Goal: Task Accomplishment & Management: Manage account settings

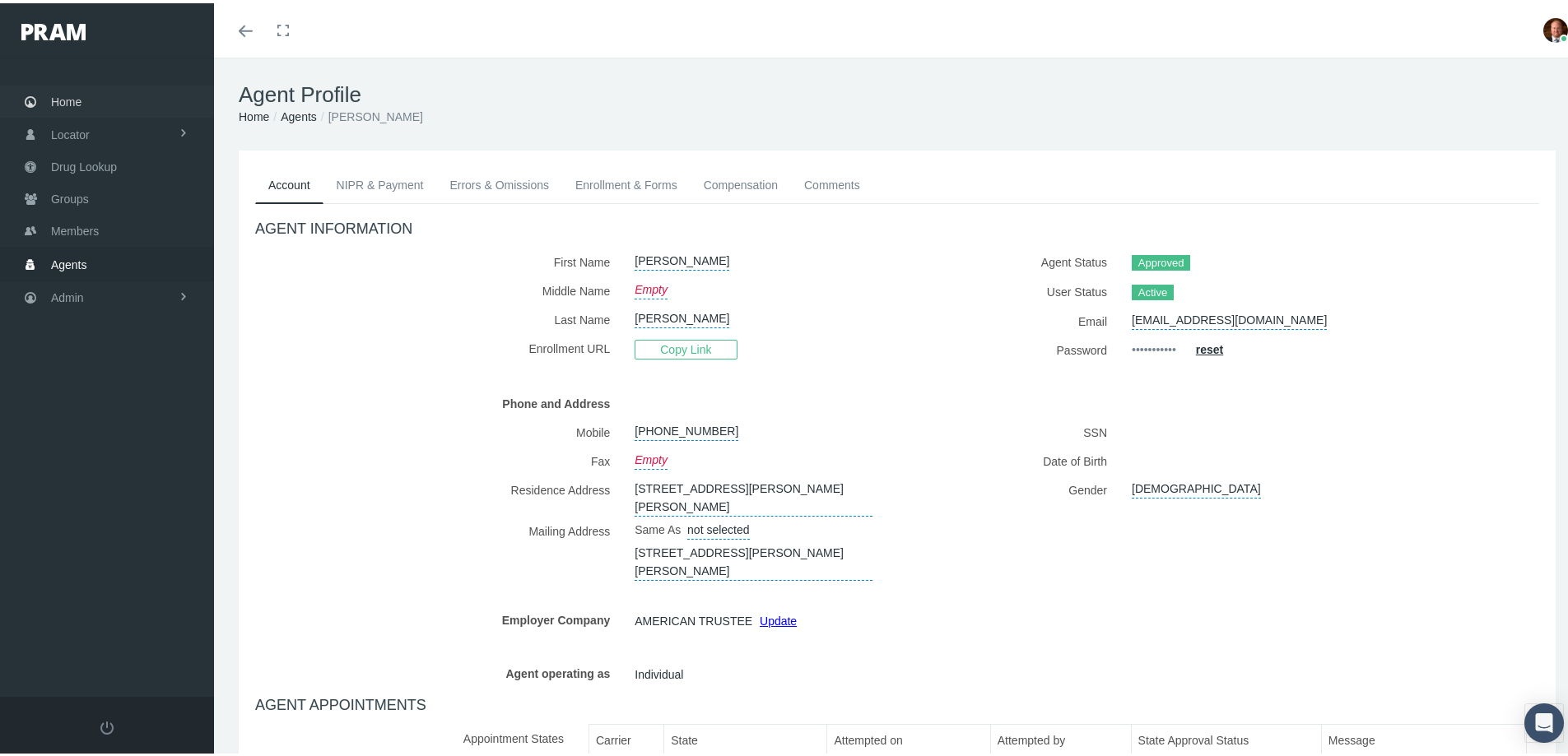
click at [69, 94] on span "Home" at bounding box center [65, 99] width 31 height 32
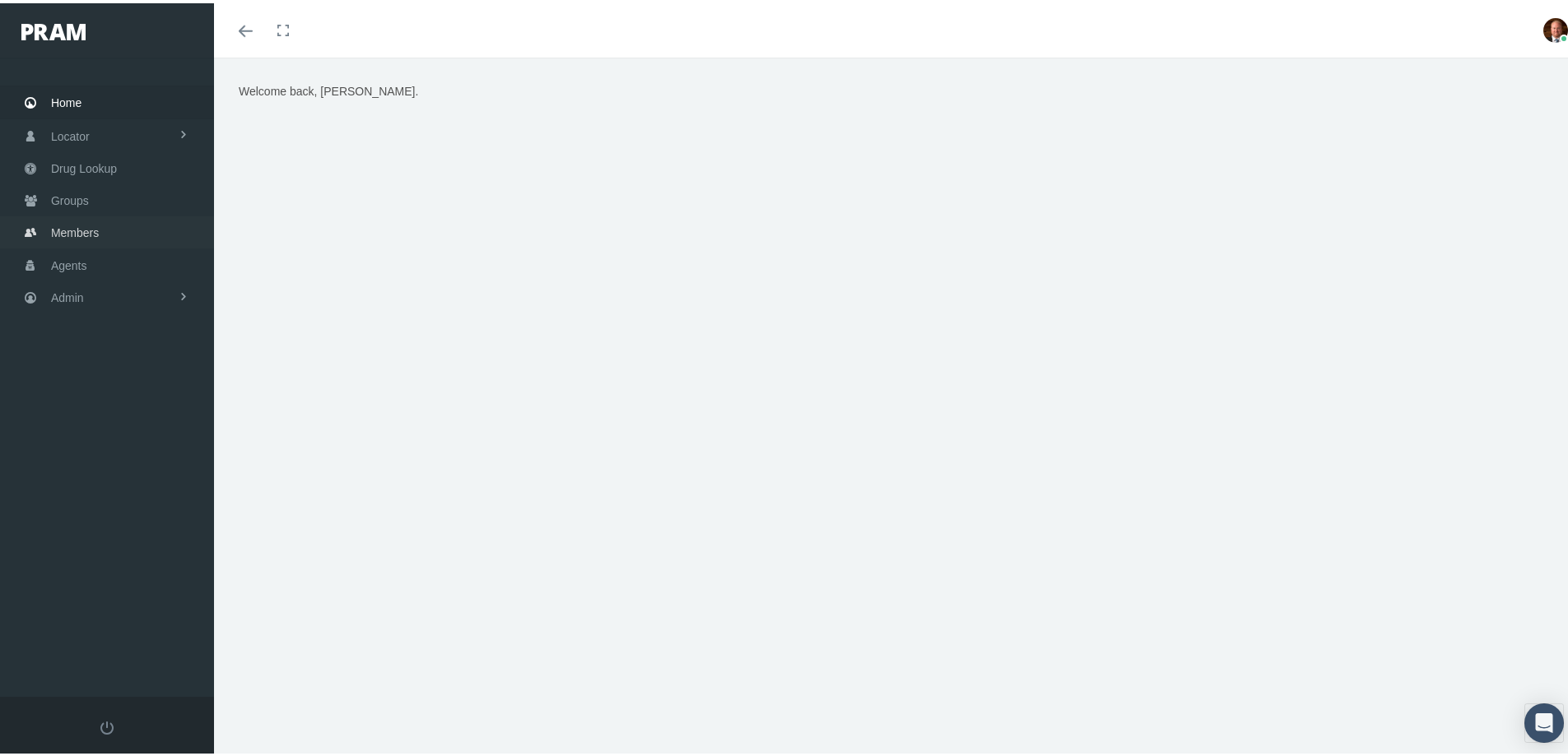
click at [71, 230] on span "Members" at bounding box center [74, 230] width 48 height 32
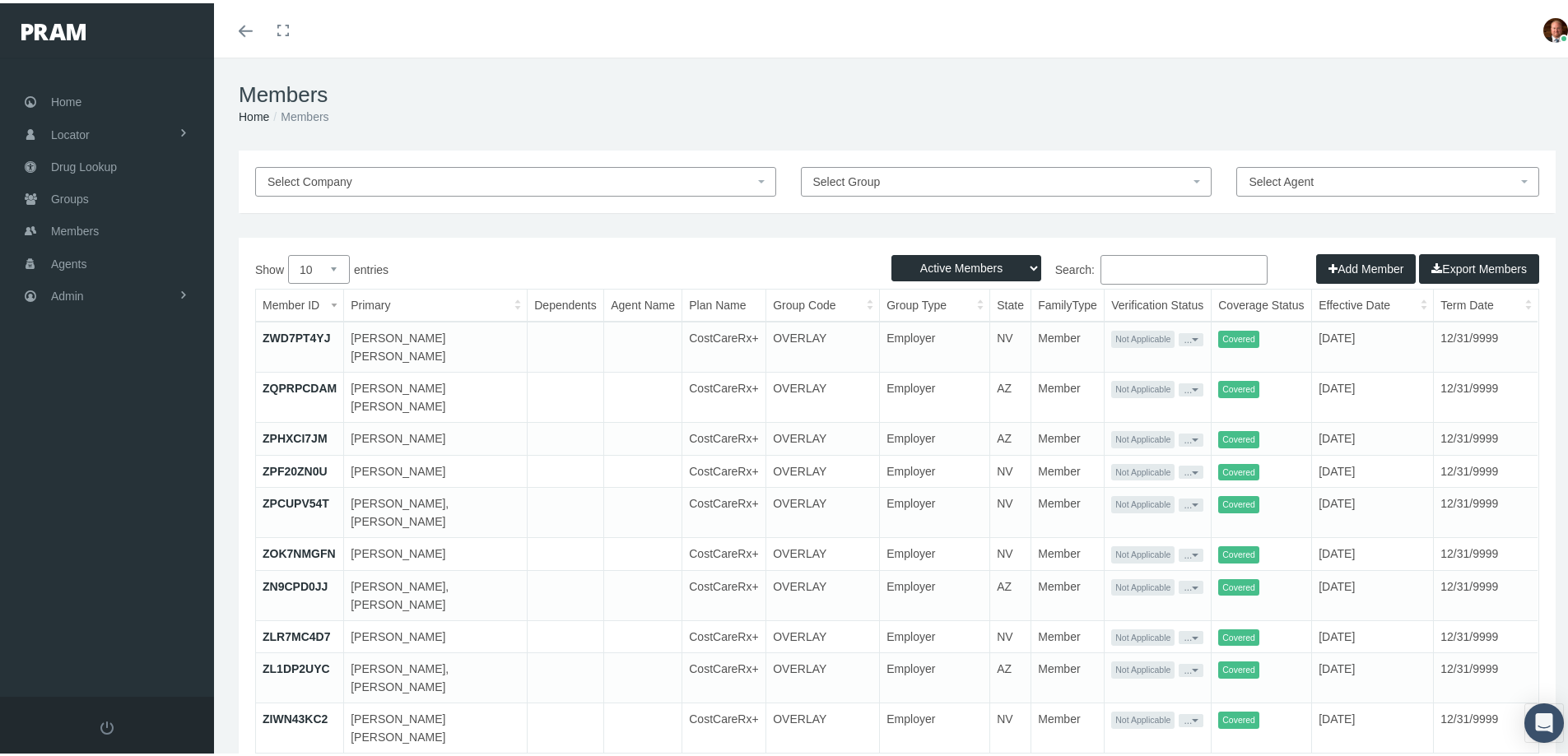
click at [1157, 263] on input "Search:" at bounding box center [1183, 267] width 168 height 30
click at [1155, 268] on input "Search:" at bounding box center [1183, 267] width 168 height 30
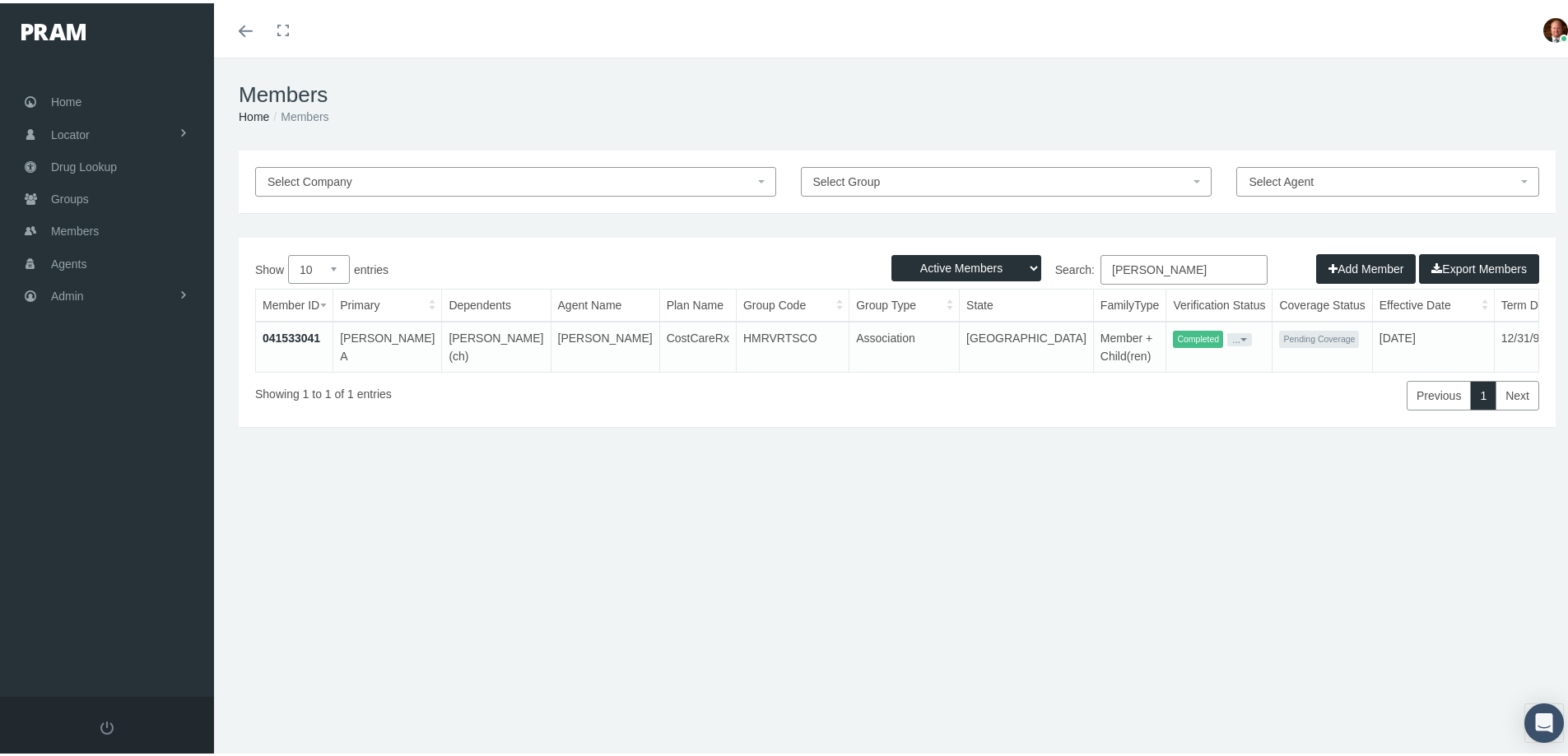
type input "selene ram"
click at [313, 336] on link "041533041" at bounding box center [291, 334] width 57 height 13
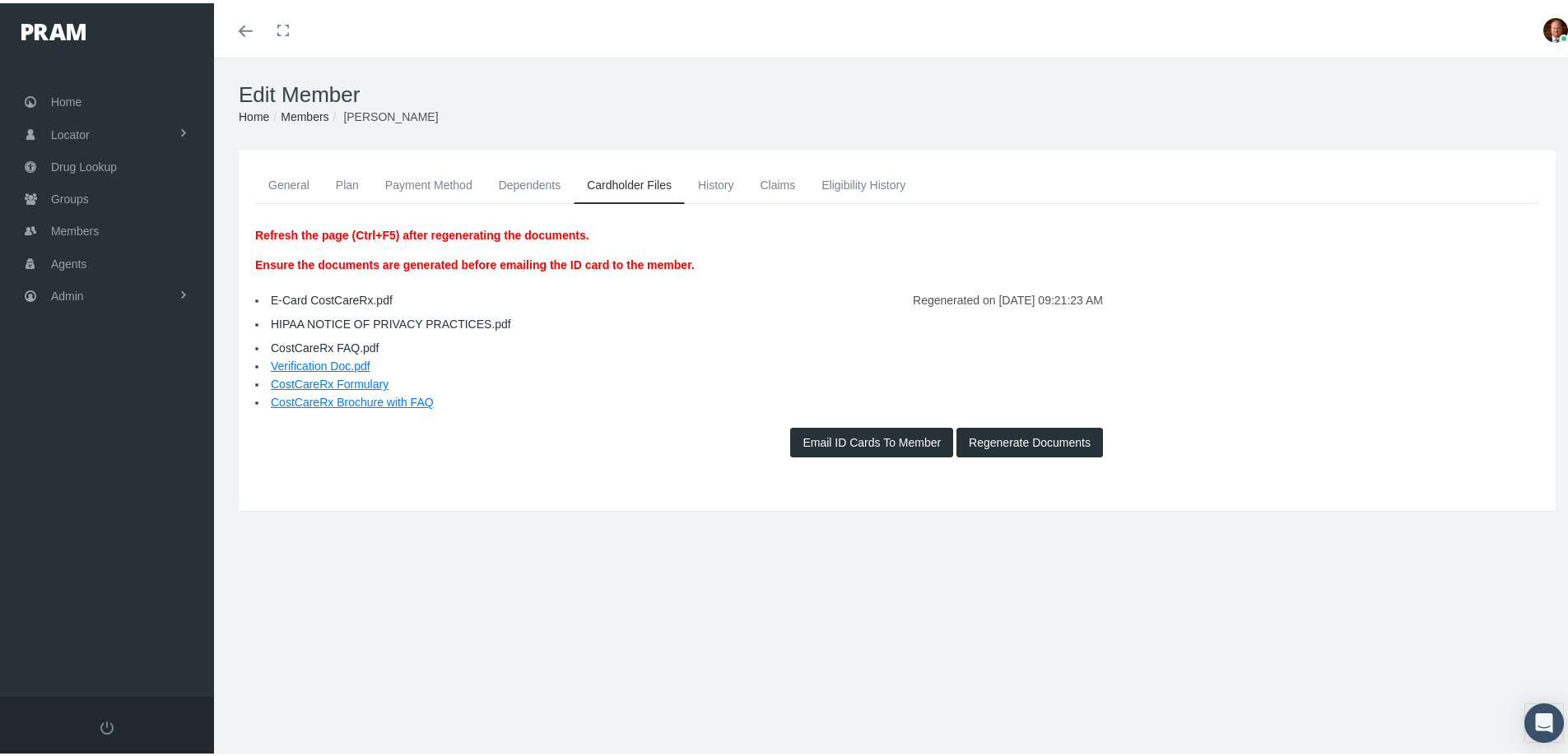
click at [296, 177] on link "General" at bounding box center [288, 181] width 67 height 37
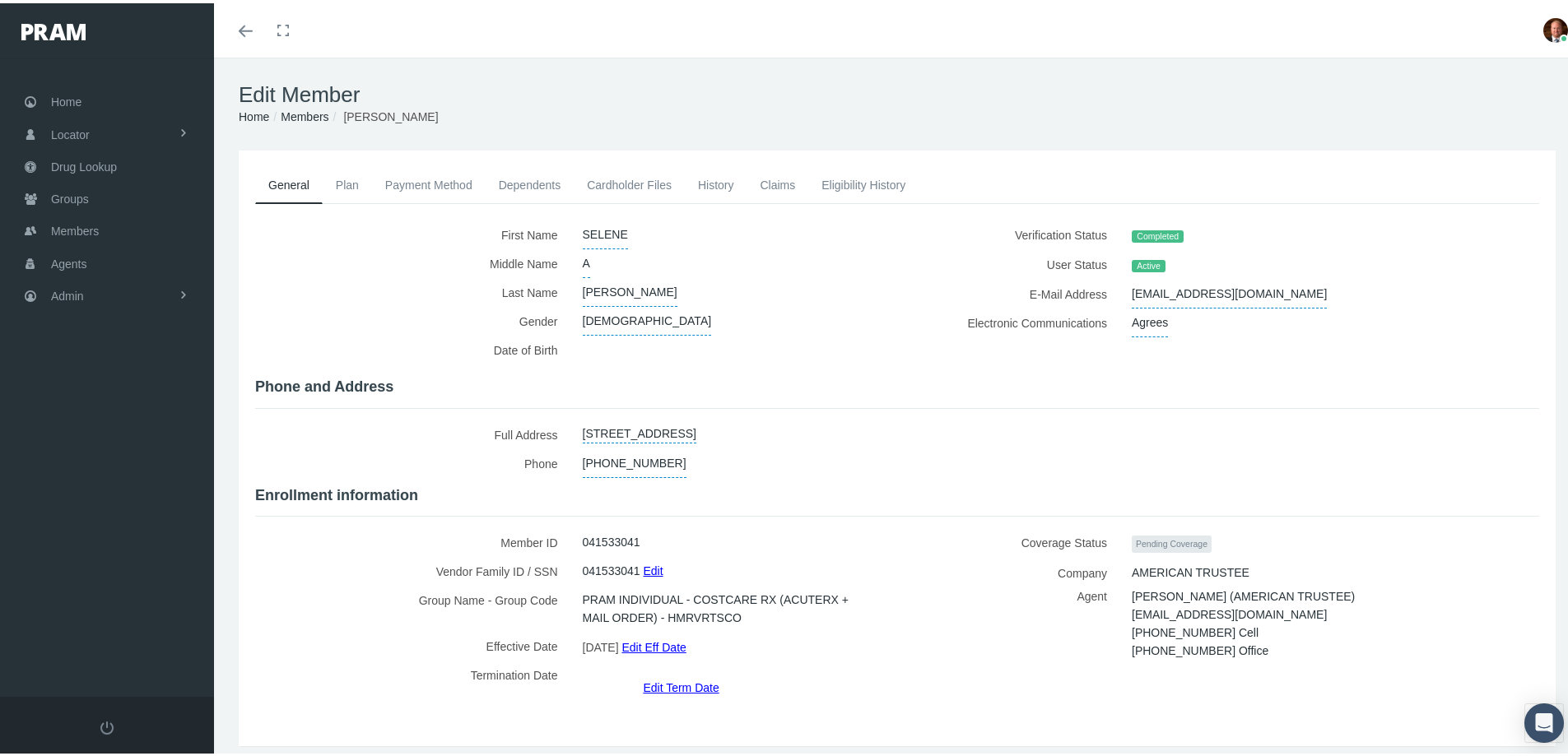
click at [677, 634] on link "Edit Eff Date" at bounding box center [653, 644] width 64 height 24
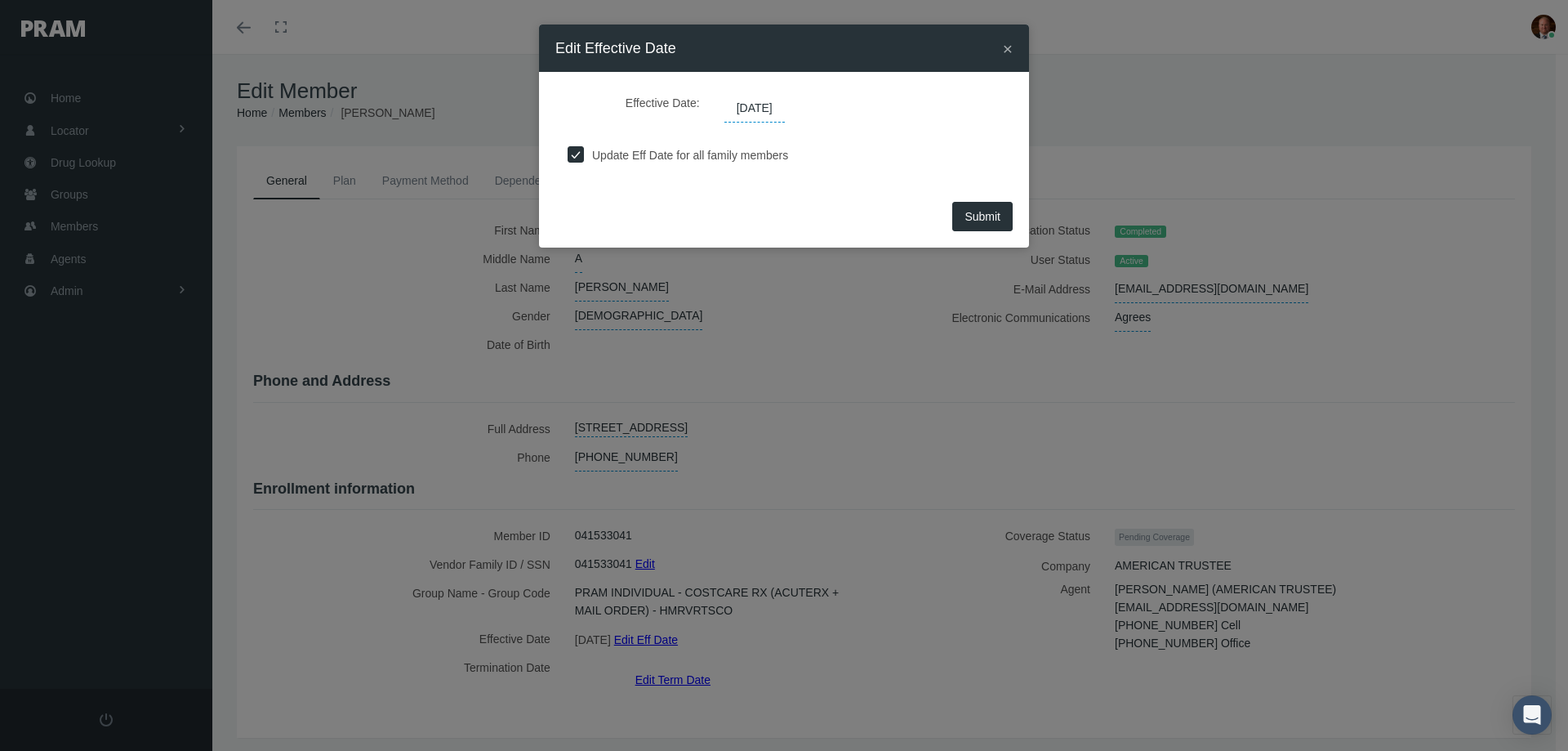
click at [785, 108] on span "10/01/2025" at bounding box center [754, 108] width 60 height 28
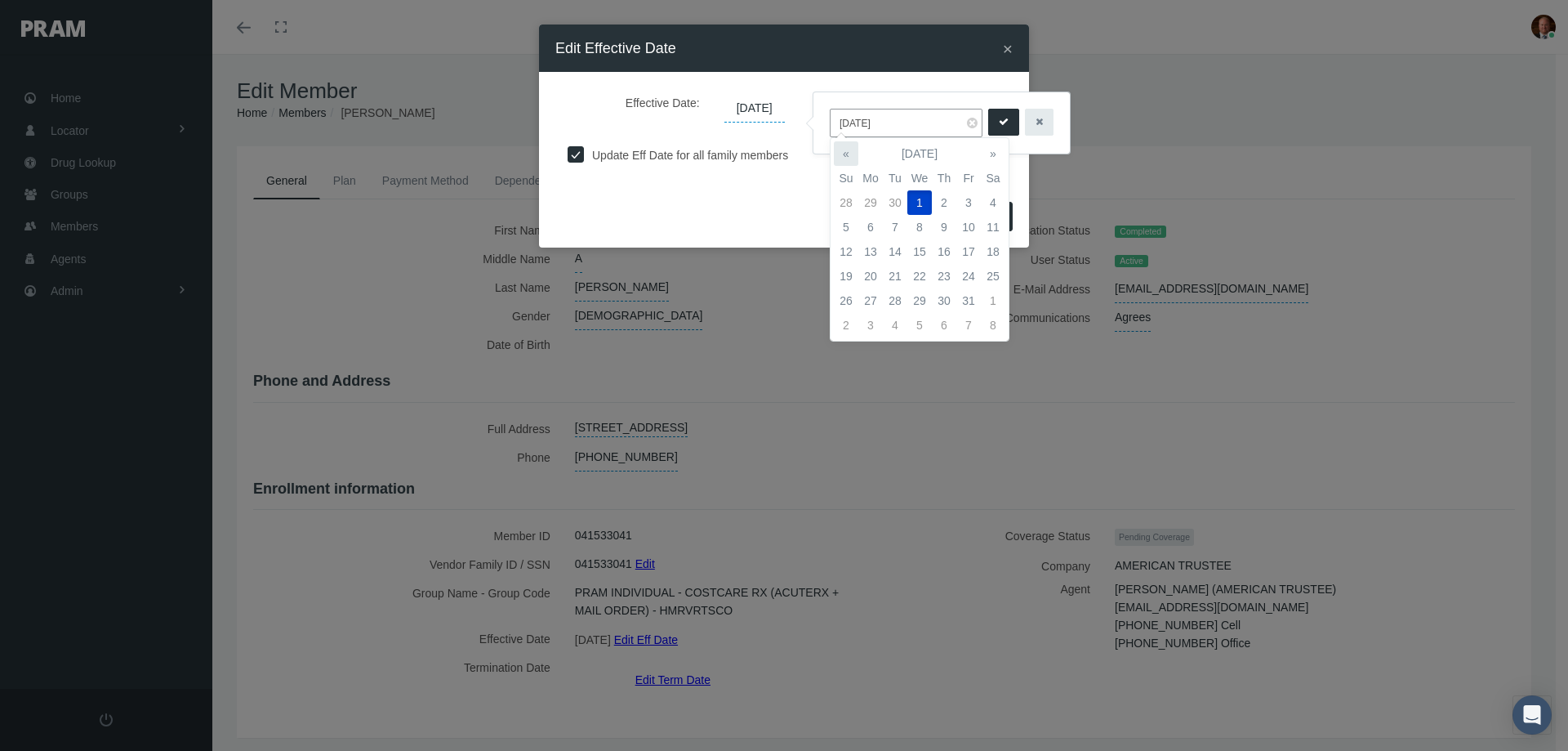
click at [844, 157] on th "«" at bounding box center [846, 154] width 25 height 25
click at [871, 250] on td "15" at bounding box center [871, 251] width 25 height 25
type input "09/15/2025"
click at [999, 124] on icon "submit" at bounding box center [1004, 122] width 10 height 16
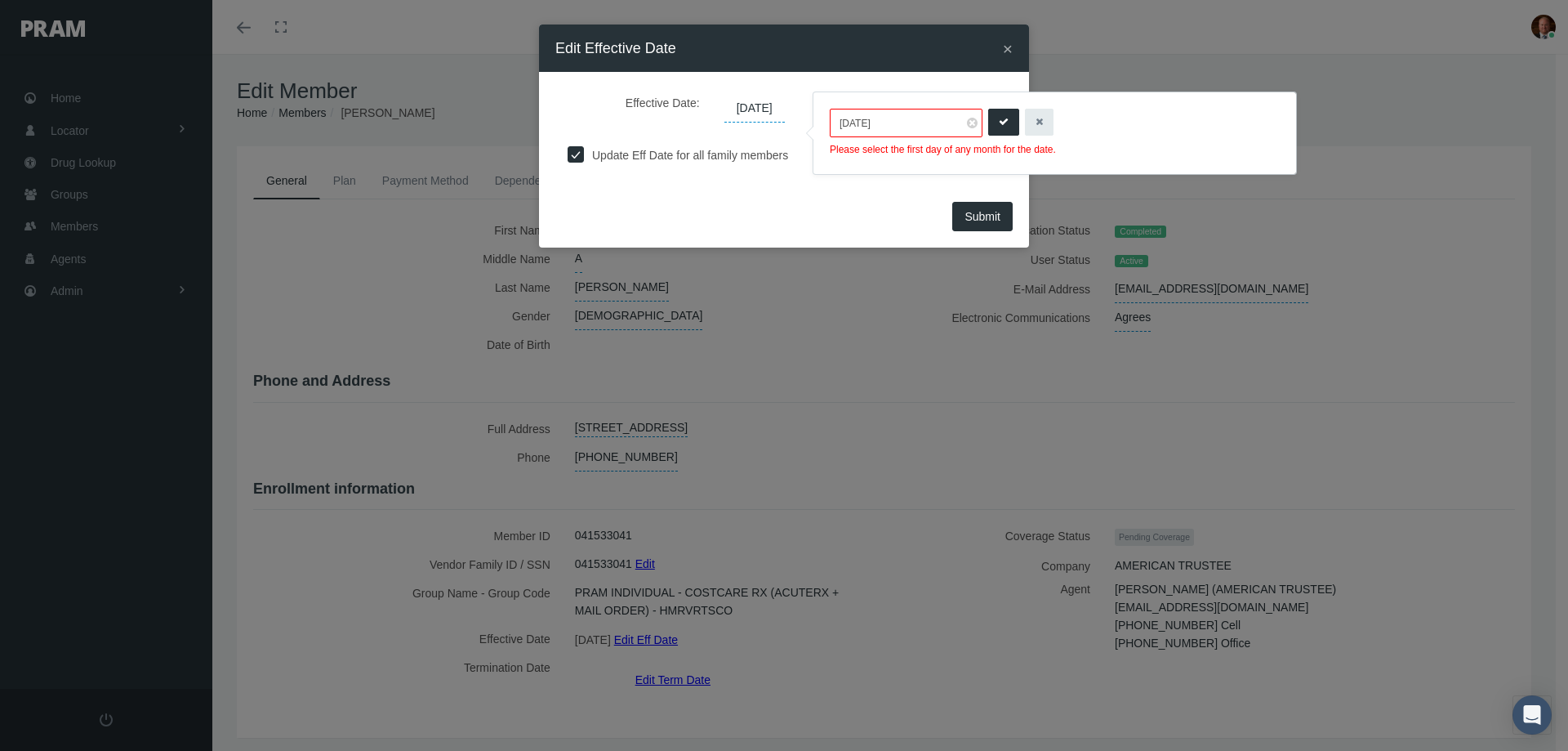
click at [765, 213] on div "Submit" at bounding box center [784, 221] width 490 height 50
click at [970, 123] on span at bounding box center [972, 123] width 11 height 11
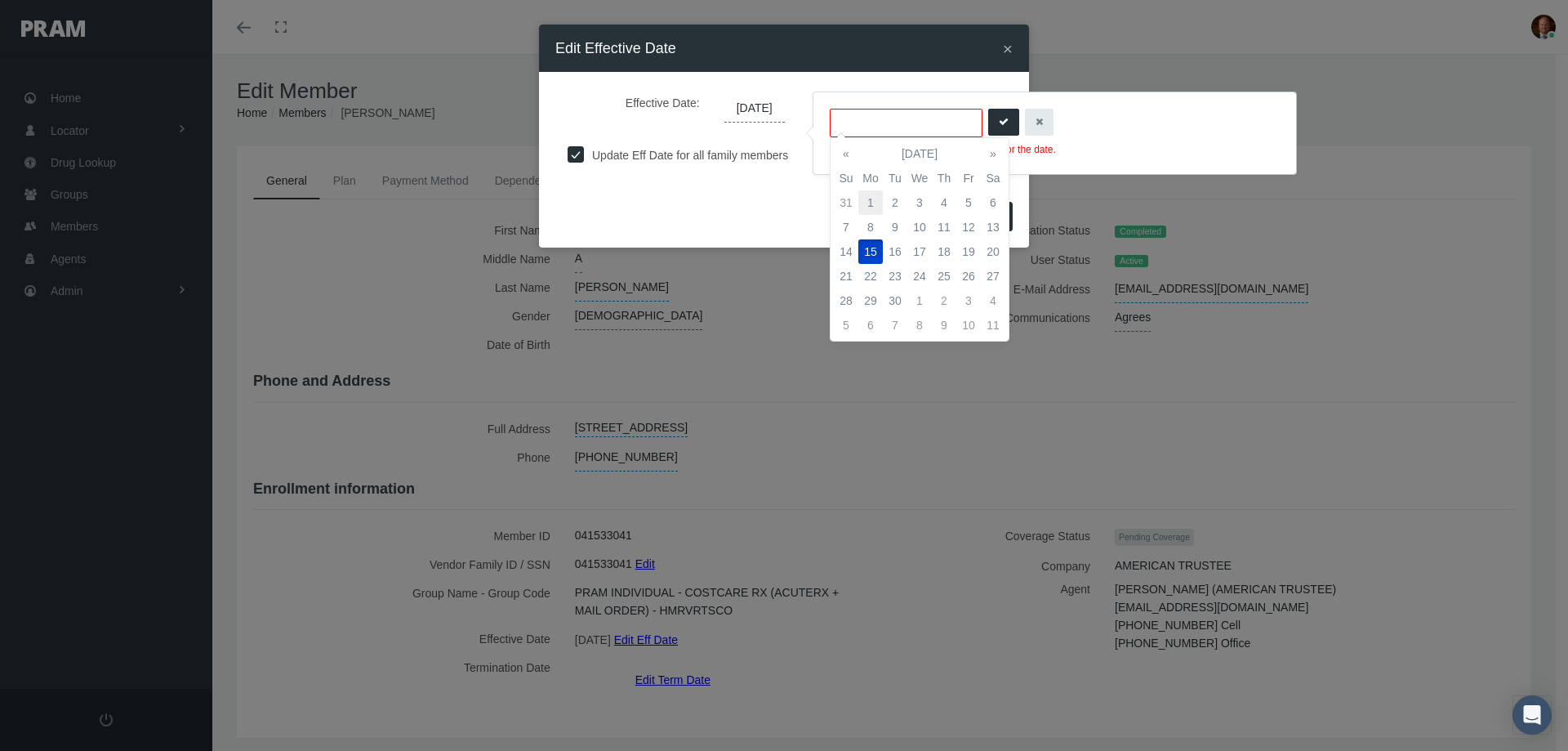
click at [873, 205] on td "1" at bounding box center [871, 202] width 25 height 25
type input "09/01/2025"
click at [999, 119] on icon "submit" at bounding box center [1004, 122] width 10 height 16
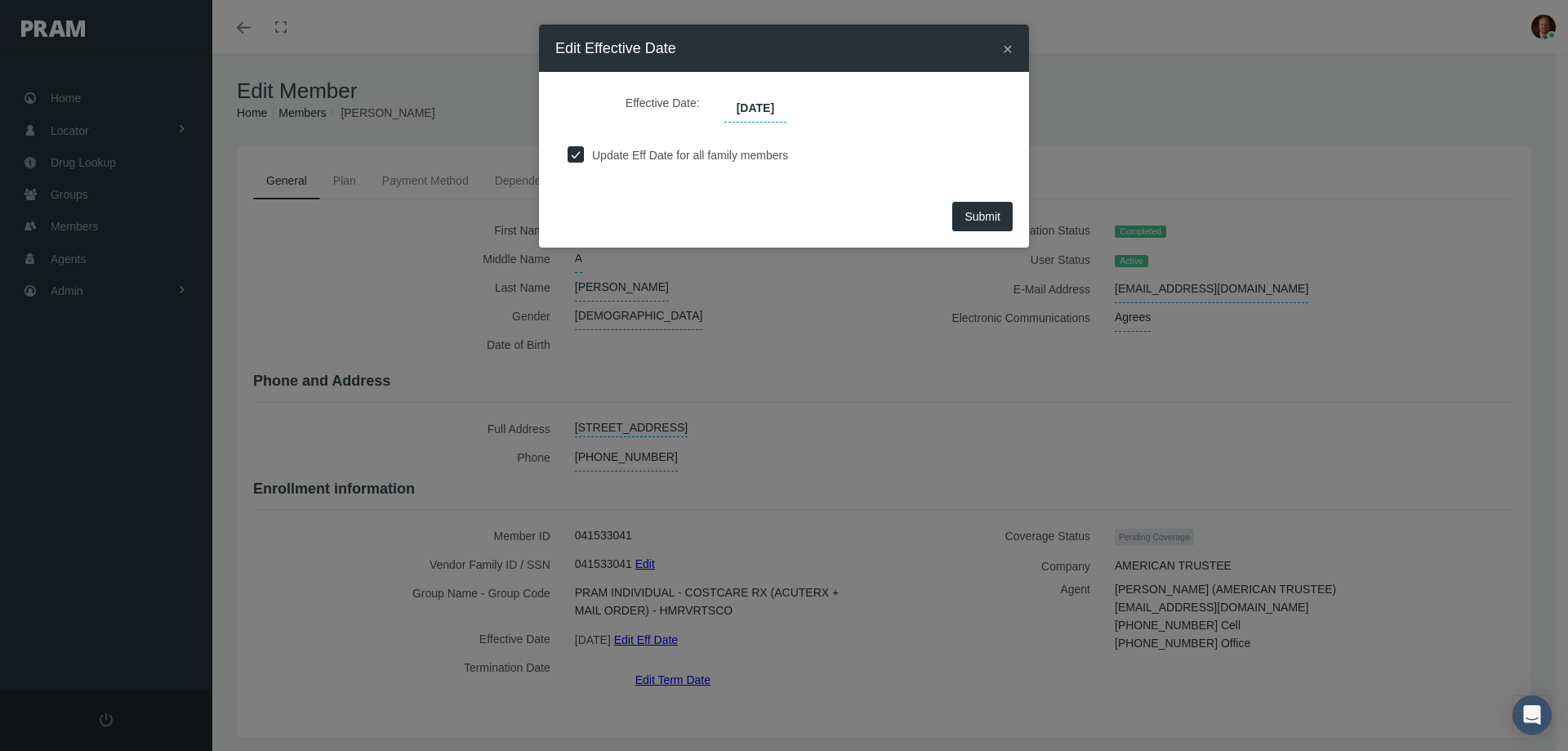
click at [976, 219] on span "Submit" at bounding box center [983, 216] width 36 height 13
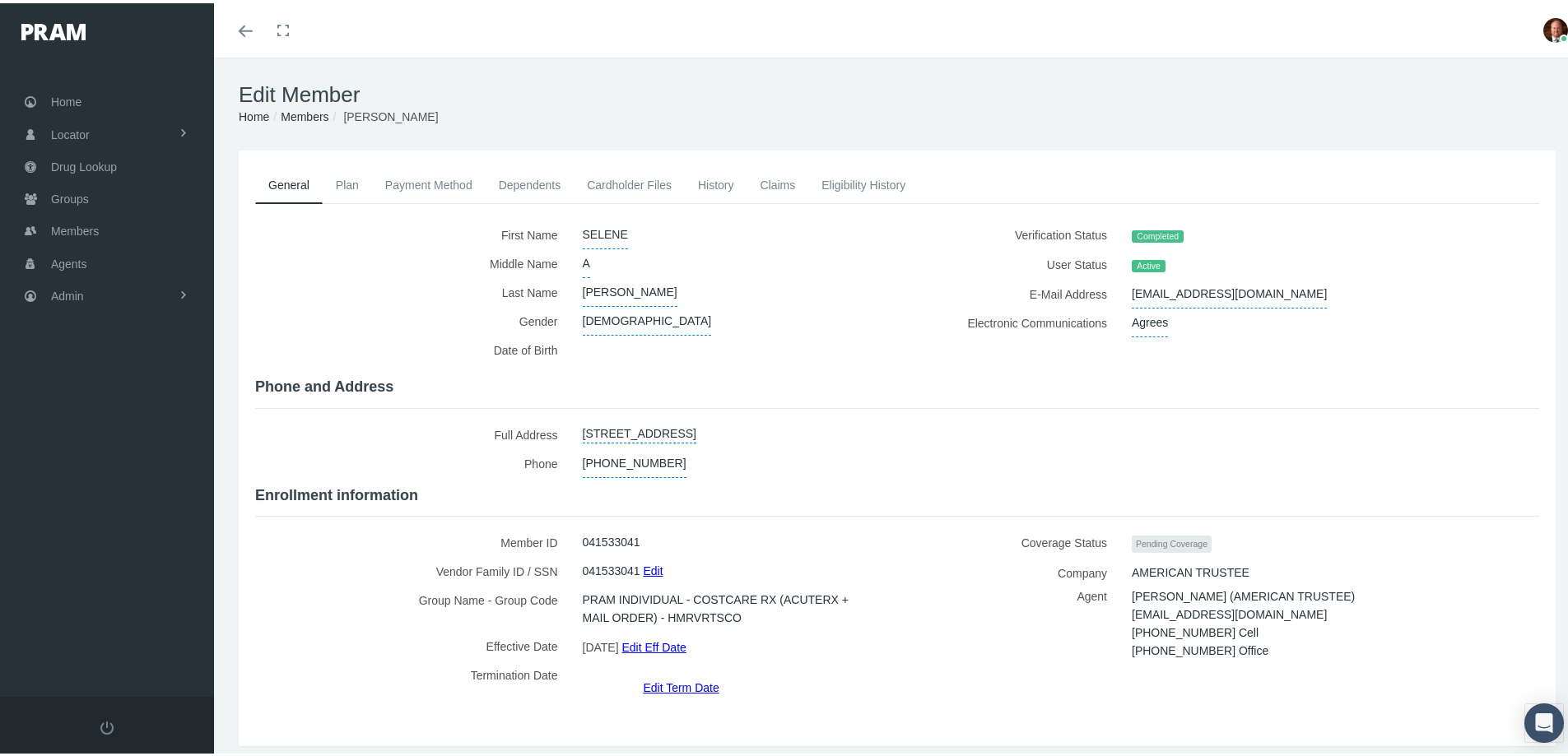
click at [715, 183] on link "History" at bounding box center [716, 181] width 62 height 37
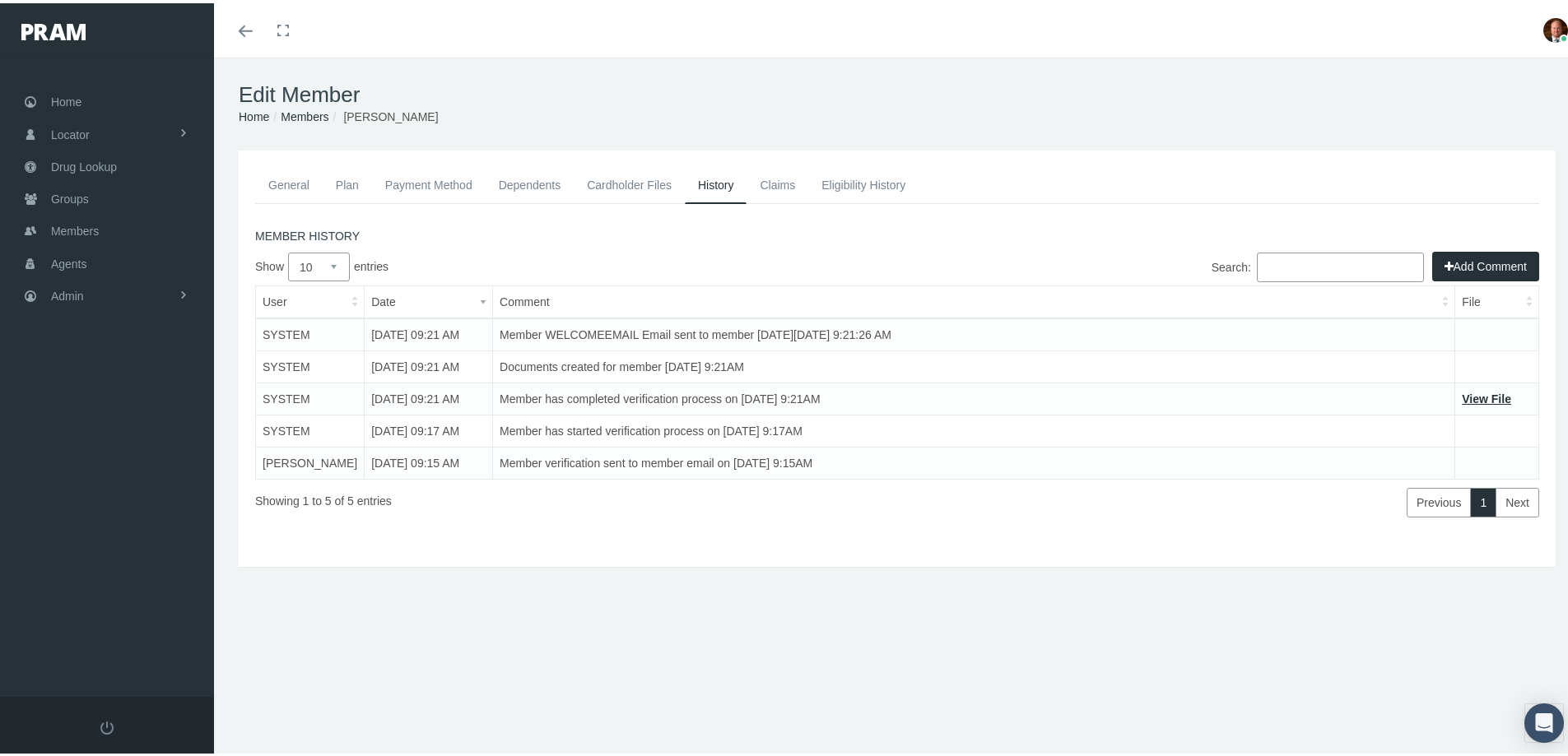
click at [1460, 258] on button "Add Comment" at bounding box center [1486, 264] width 107 height 30
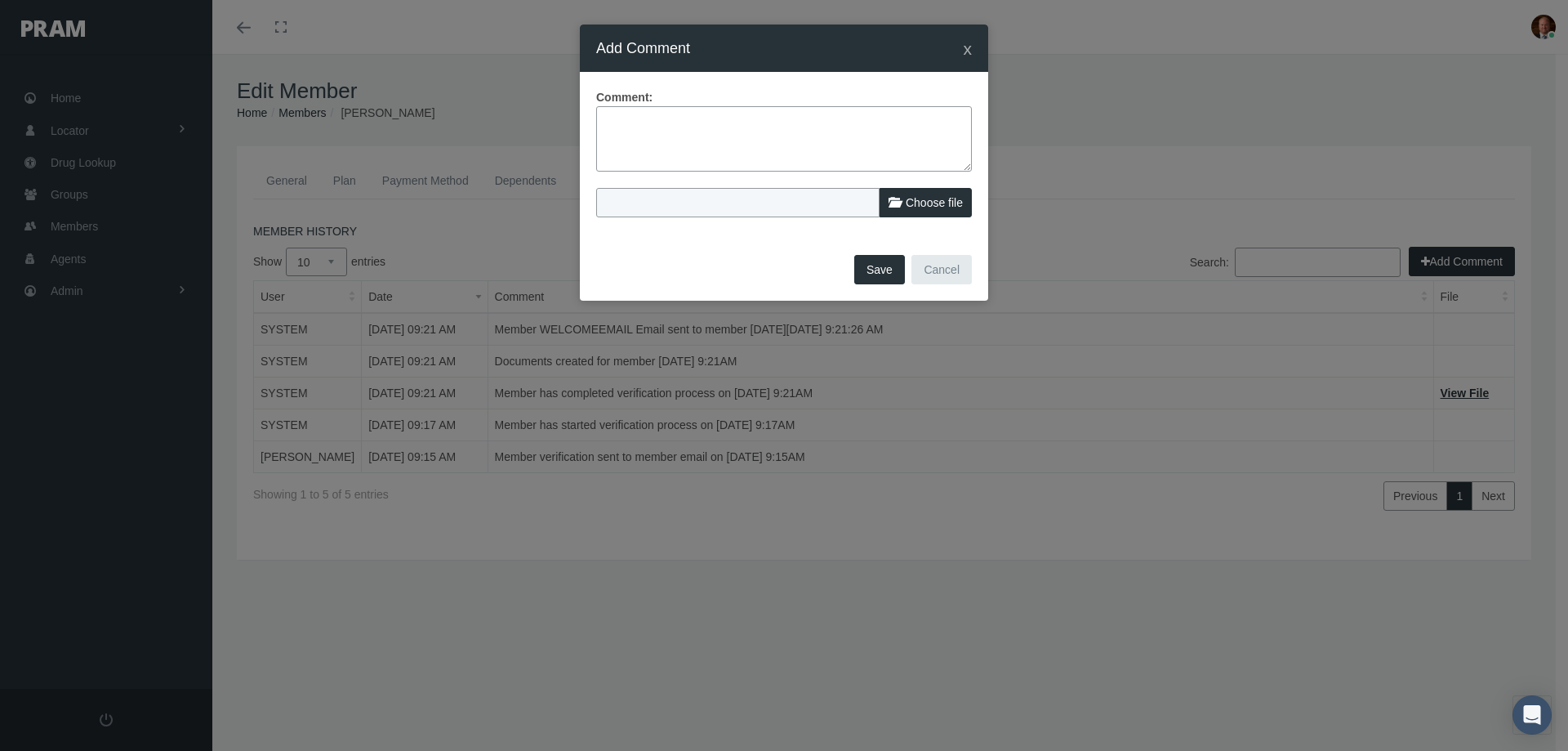
click at [803, 129] on textarea at bounding box center [784, 139] width 376 height 65
type textarea "Member enrolled and needed to be eff right away. I backdated her."
click at [883, 277] on button "Save" at bounding box center [879, 270] width 50 height 30
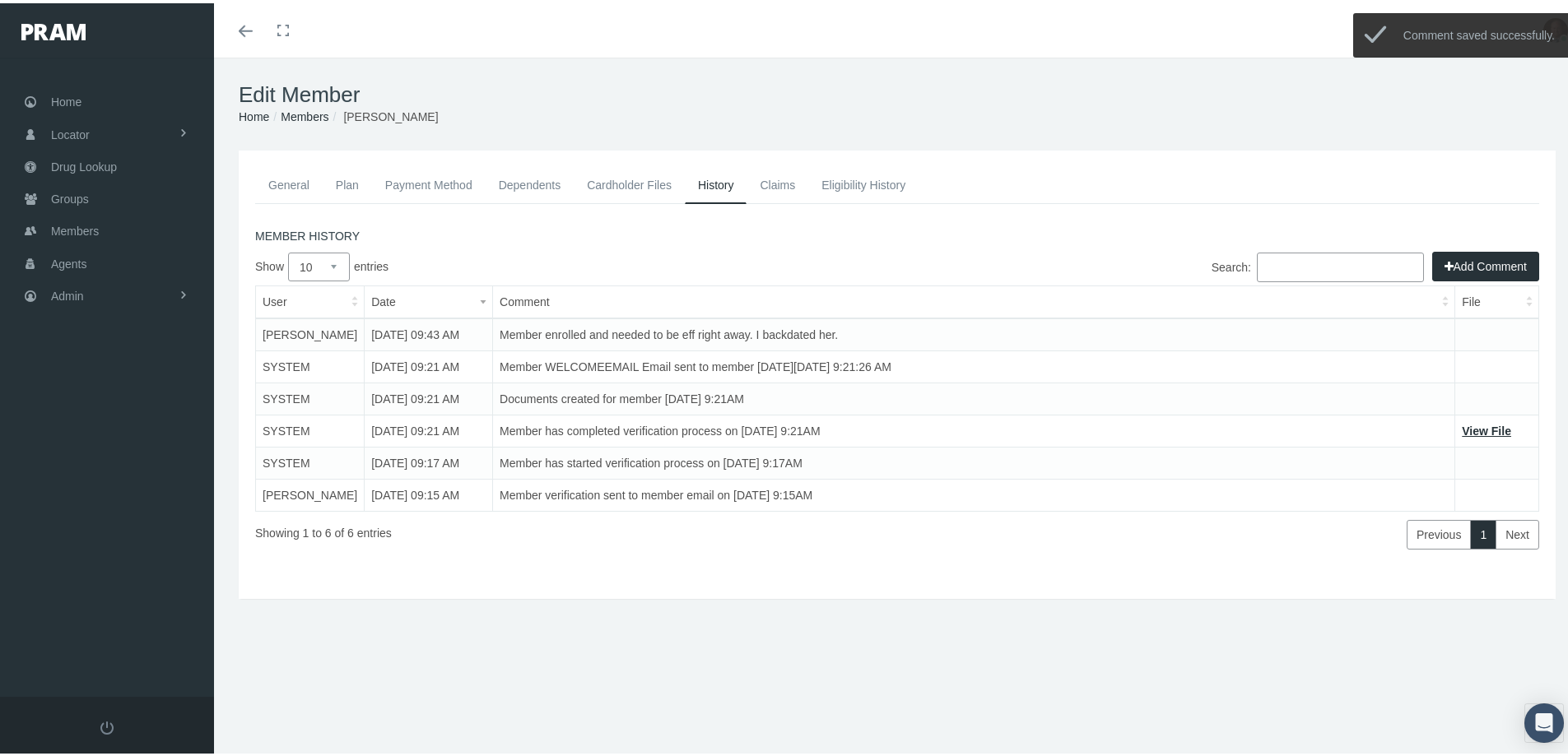
click at [640, 172] on link "Cardholder Files" at bounding box center [629, 181] width 111 height 37
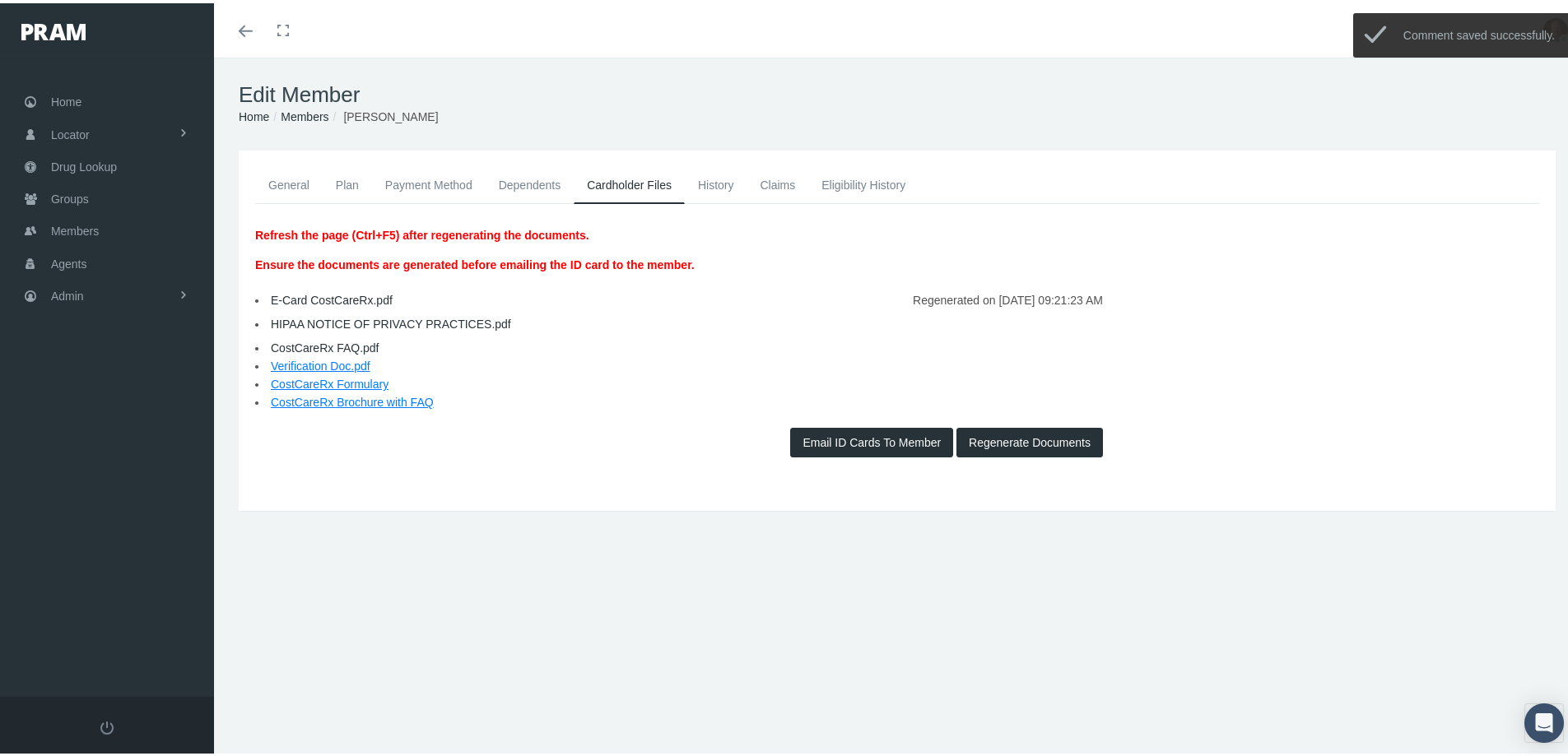
click at [995, 433] on button "Regenerate Documents" at bounding box center [1030, 440] width 147 height 30
click at [323, 297] on link "E-Card CostCareRx.pdf" at bounding box center [331, 296] width 122 height 13
click at [292, 170] on link "General" at bounding box center [288, 181] width 67 height 37
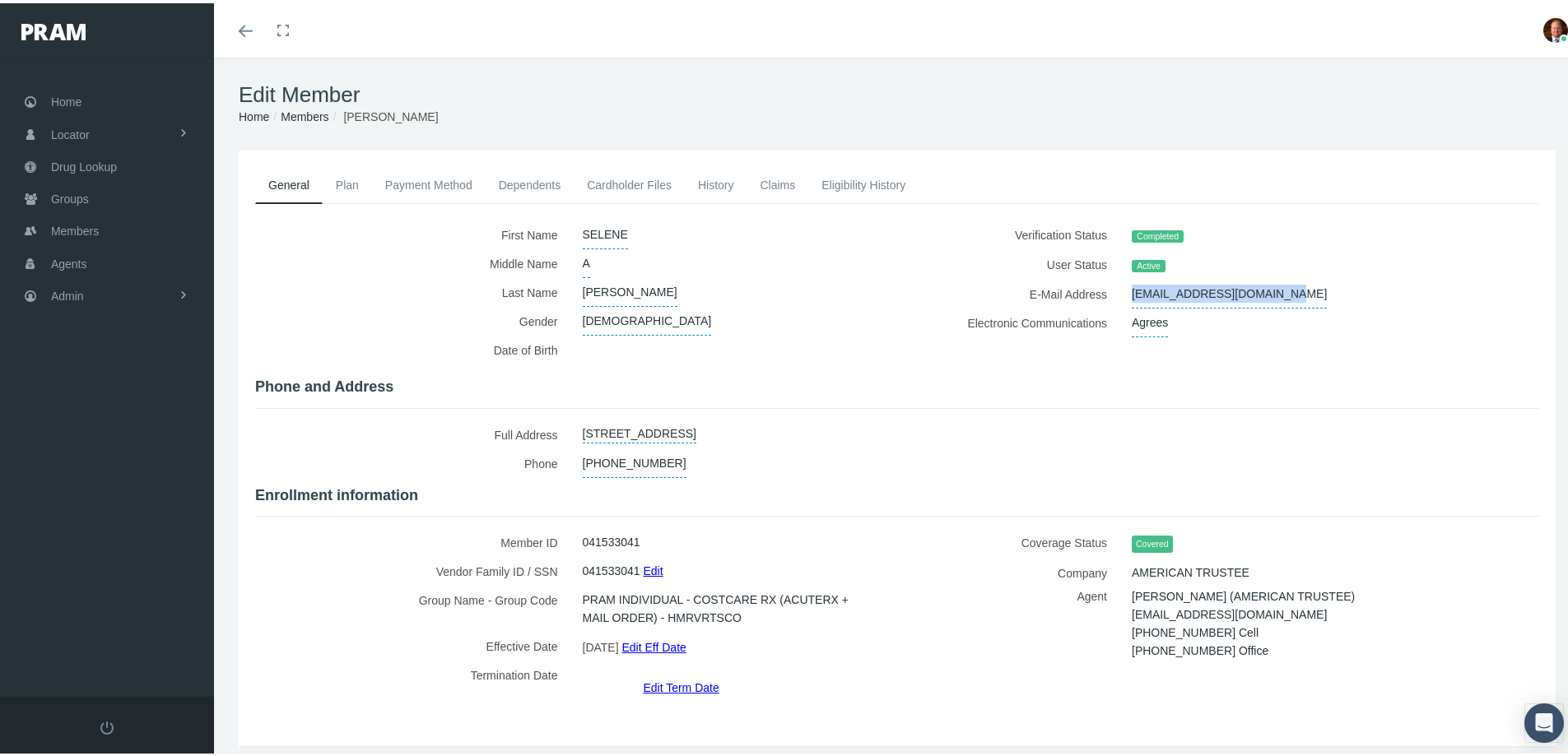
drag, startPoint x: 1120, startPoint y: 288, endPoint x: 1279, endPoint y: 284, distance: 159.1
click at [1279, 284] on div "ramirez16300342@gmail.com" at bounding box center [1302, 290] width 367 height 29
copy span "ramirez16300342@gmail.com"
click at [70, 92] on span "Home" at bounding box center [65, 99] width 31 height 32
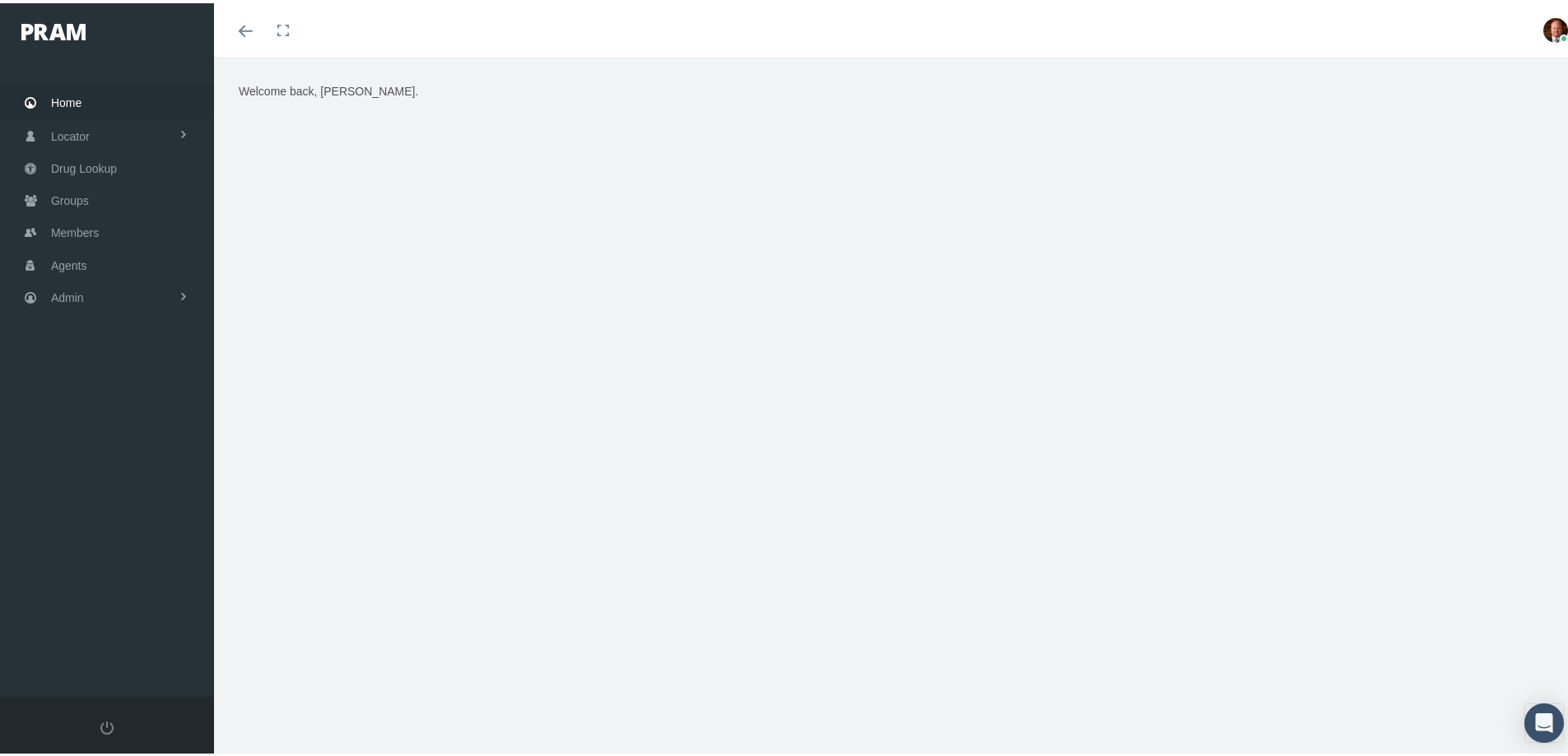
click at [430, 396] on div "Welcome back, [PERSON_NAME]." at bounding box center [897, 284] width 1342 height 411
